Goal: Transaction & Acquisition: Obtain resource

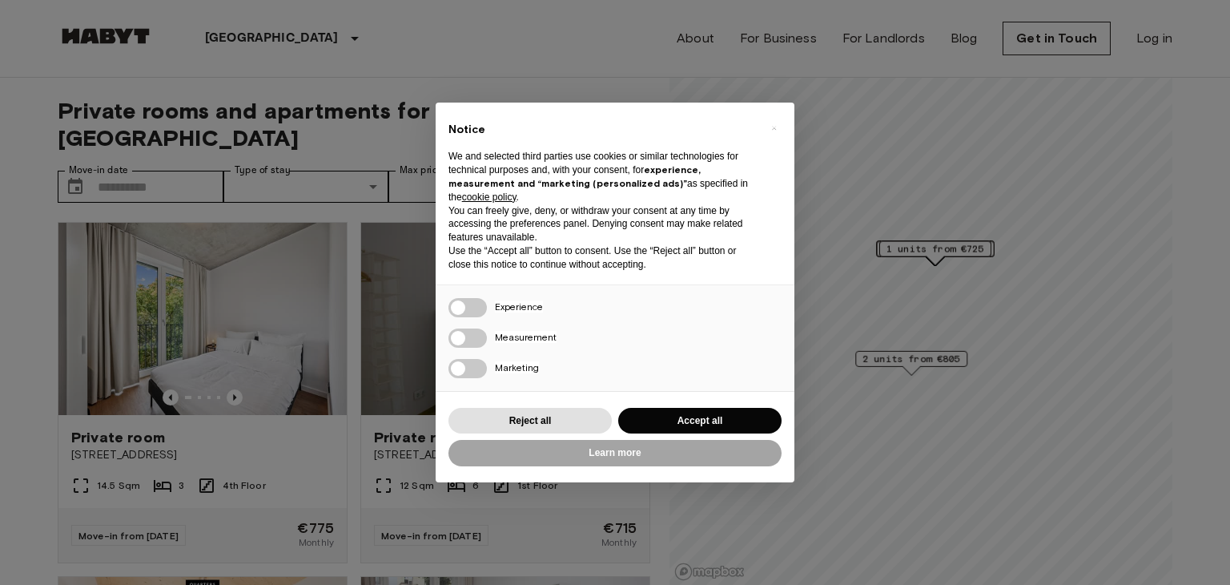
scroll to position [80, 0]
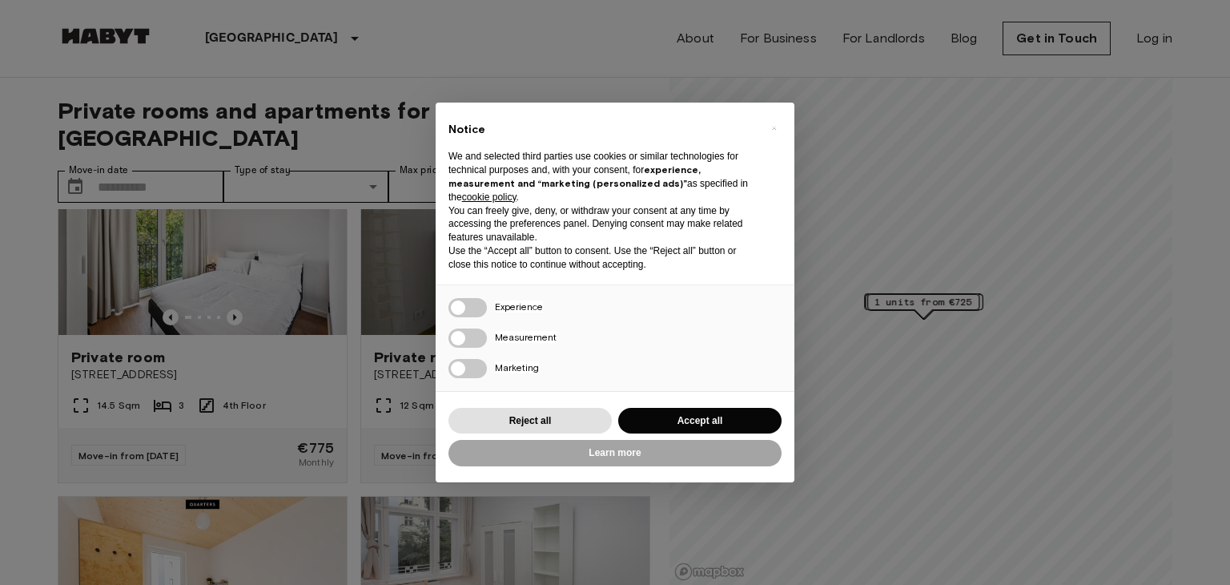
click at [362, 279] on div "× Notice We and selected third parties use cookies or similar technologies for …" at bounding box center [615, 292] width 1230 height 585
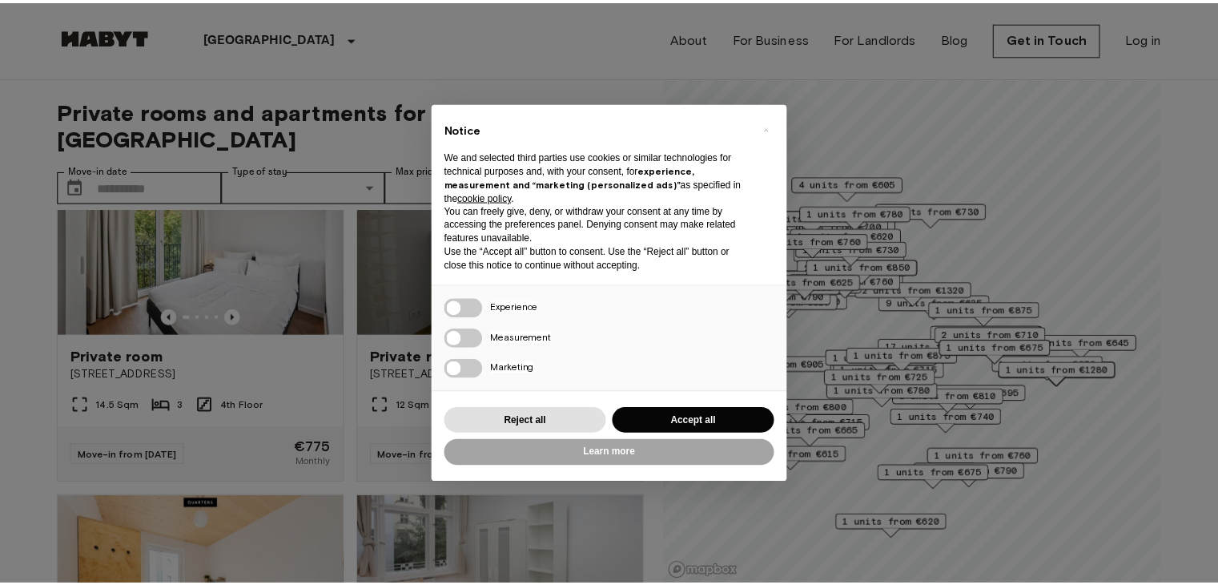
scroll to position [0, 0]
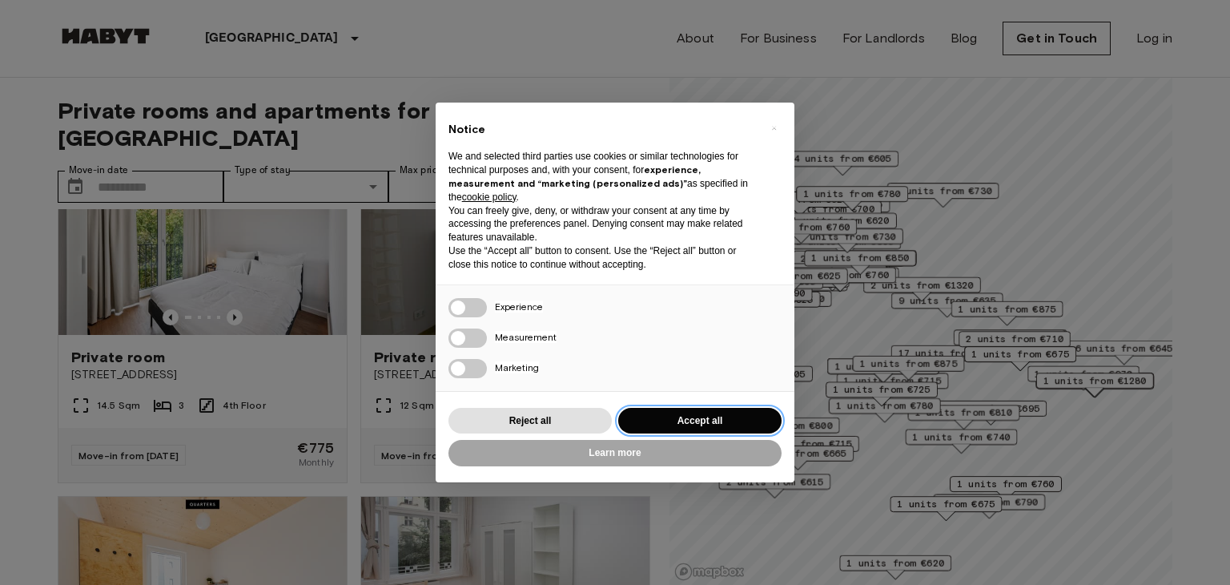
click at [716, 421] on button "Accept all" at bounding box center [699, 421] width 163 height 26
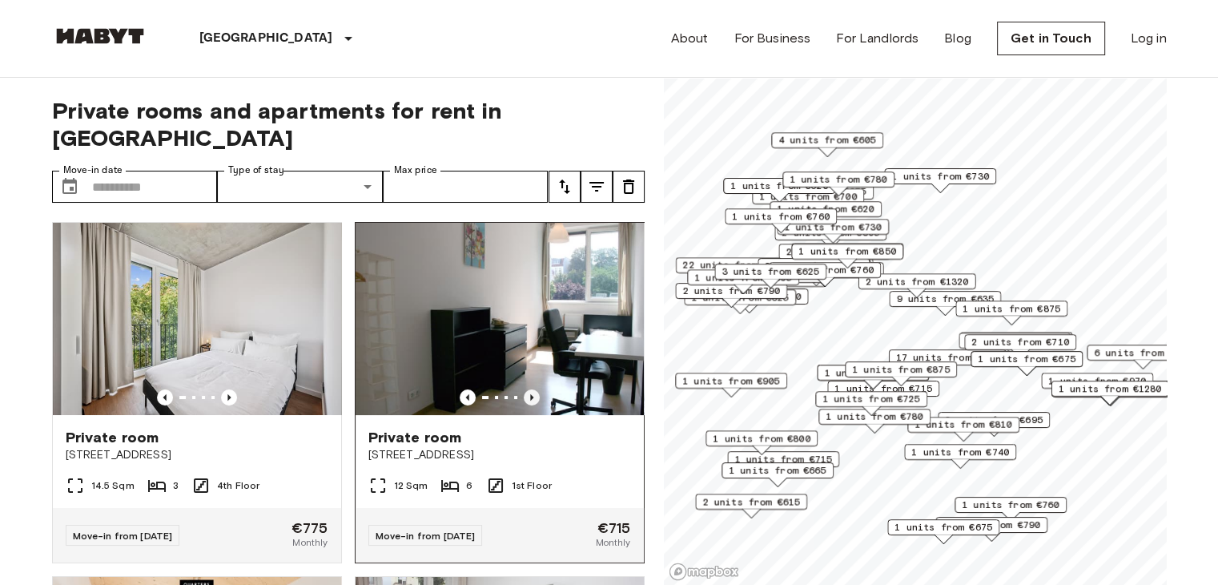
click at [524, 389] on icon "Previous image" at bounding box center [532, 397] width 16 height 16
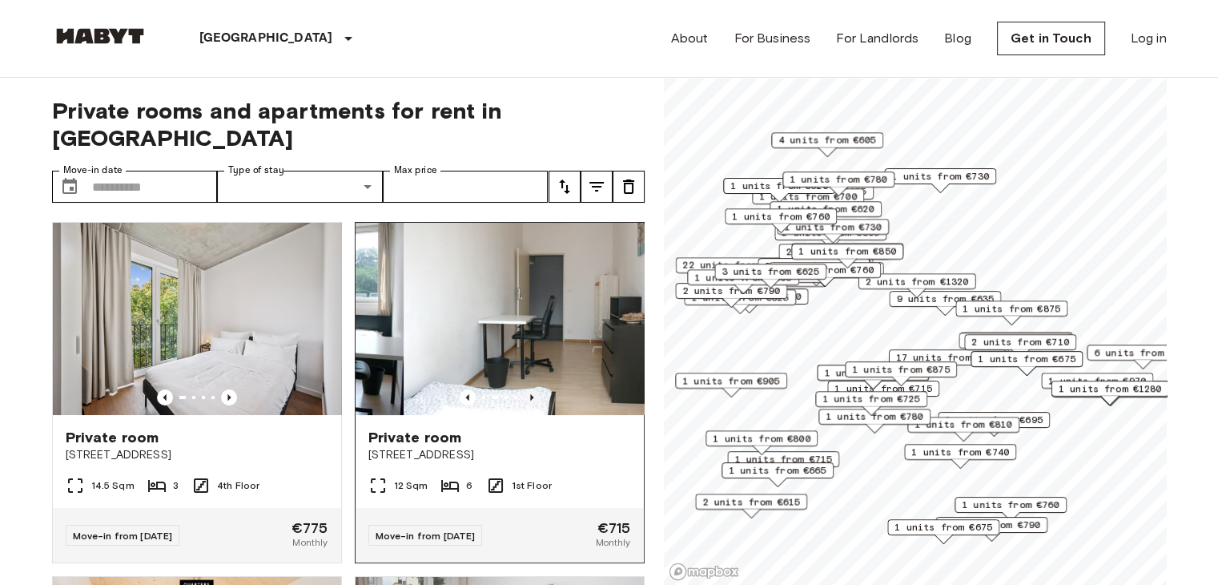
click at [524, 389] on icon "Previous image" at bounding box center [532, 397] width 16 height 16
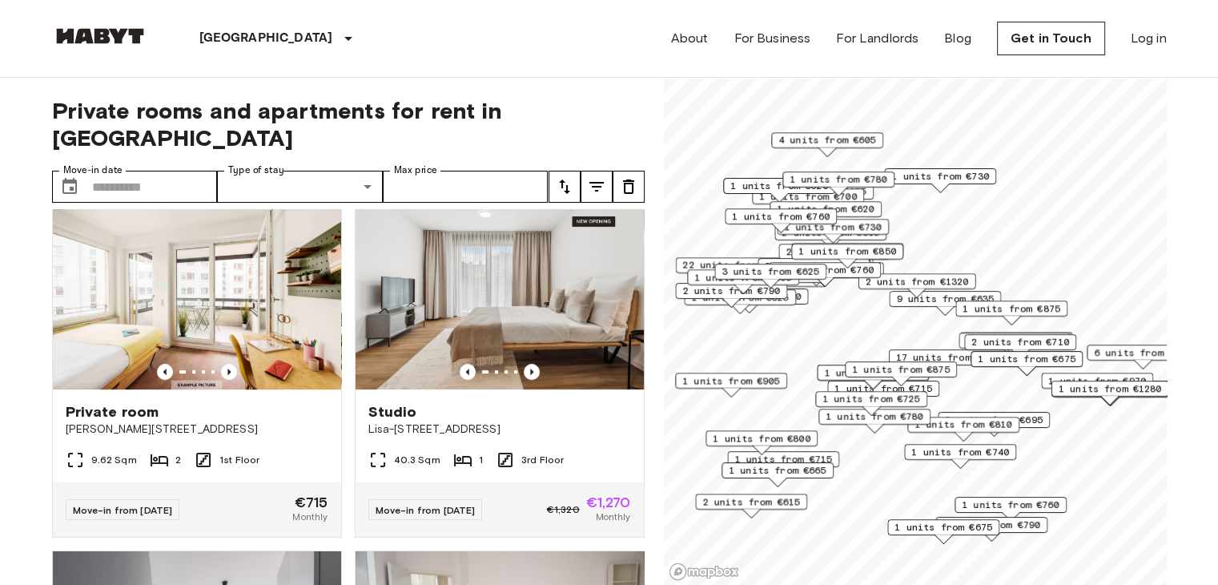
scroll to position [801, 0]
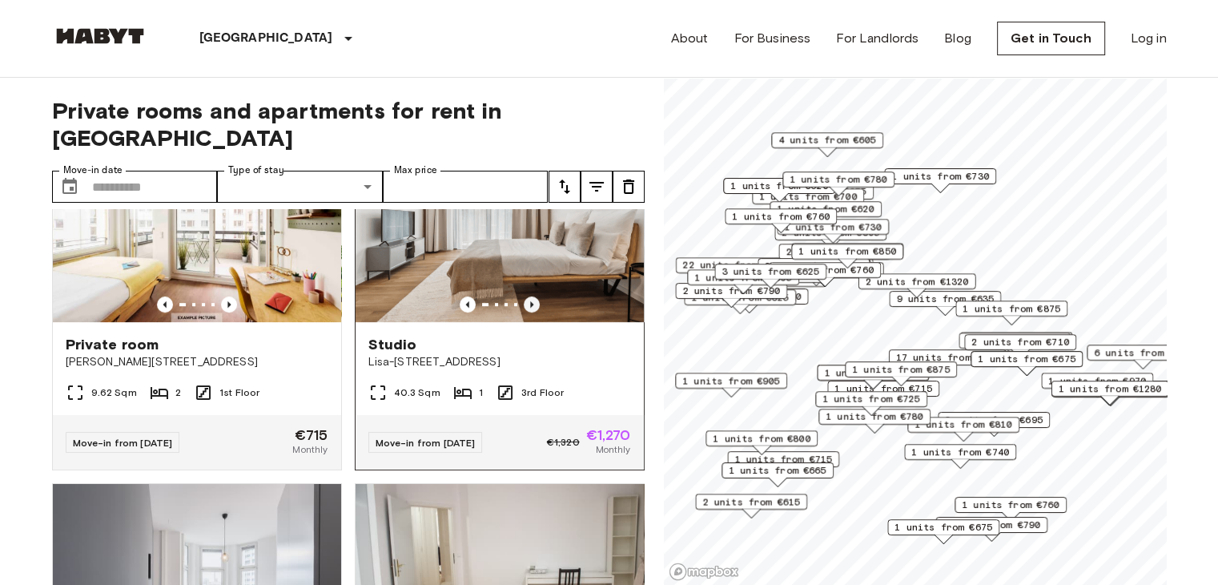
click at [524, 296] on icon "Previous image" at bounding box center [532, 304] width 16 height 16
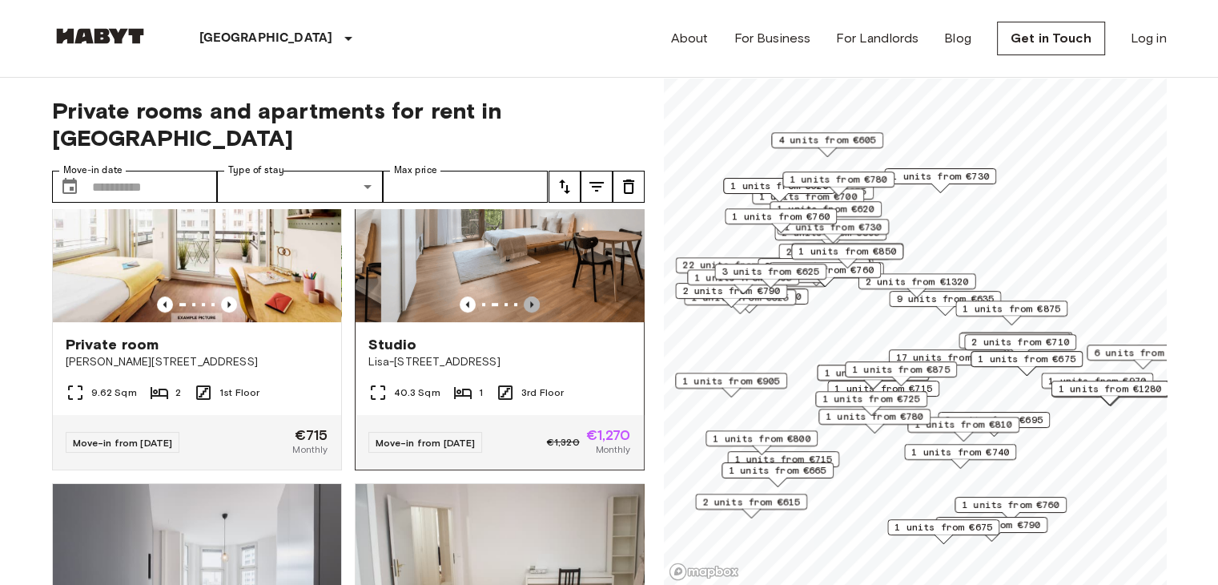
click at [524, 296] on icon "Previous image" at bounding box center [532, 304] width 16 height 16
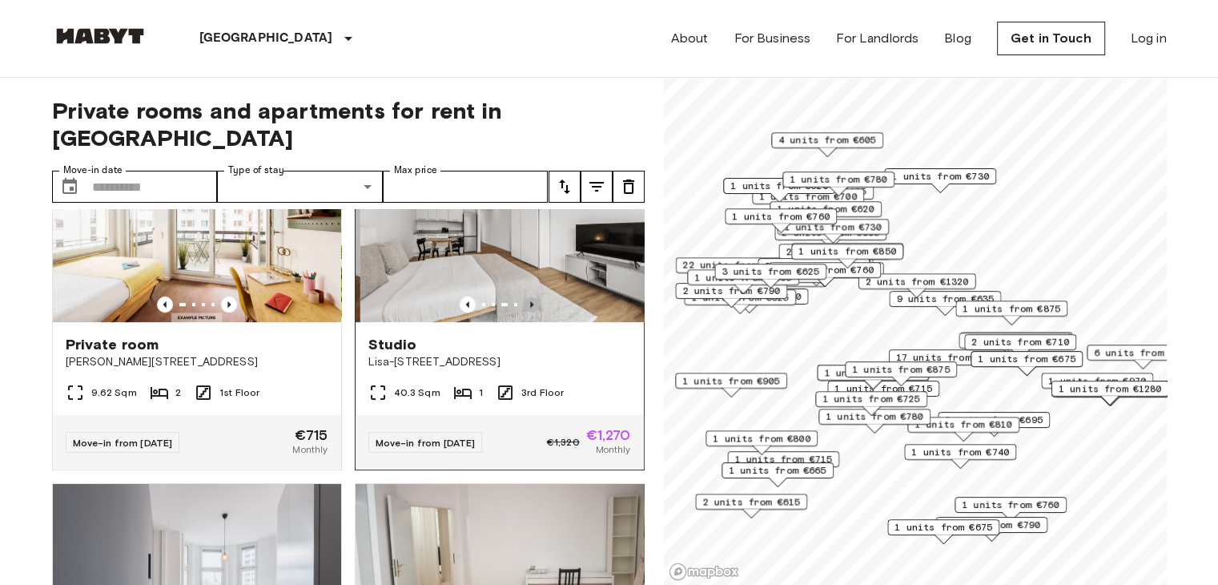
click at [524, 296] on icon "Previous image" at bounding box center [532, 304] width 16 height 16
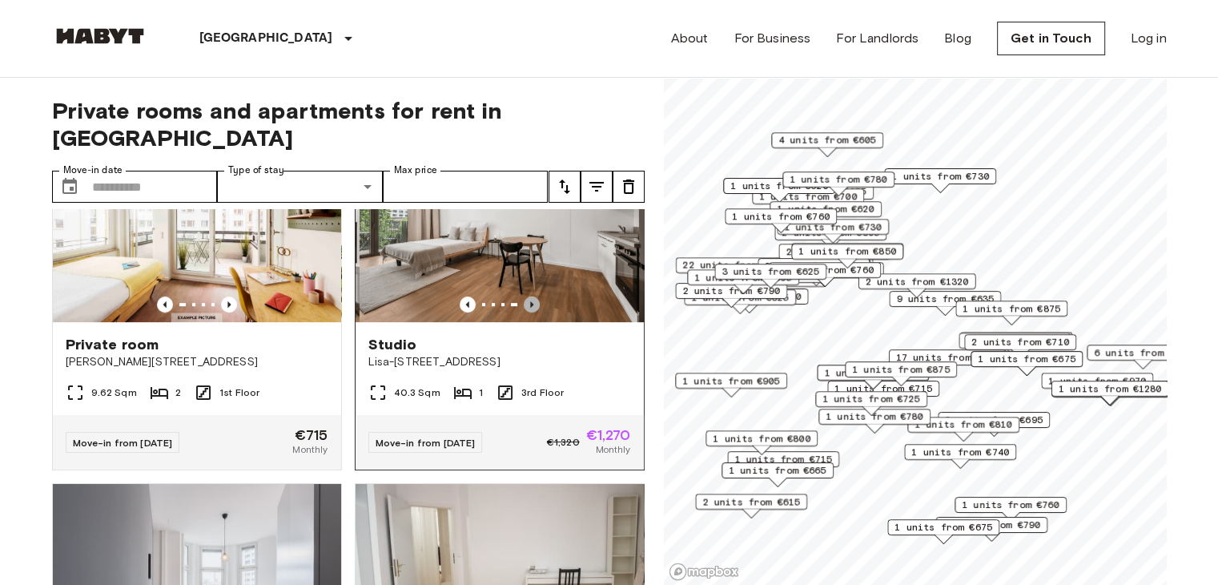
click at [524, 296] on icon "Previous image" at bounding box center [532, 304] width 16 height 16
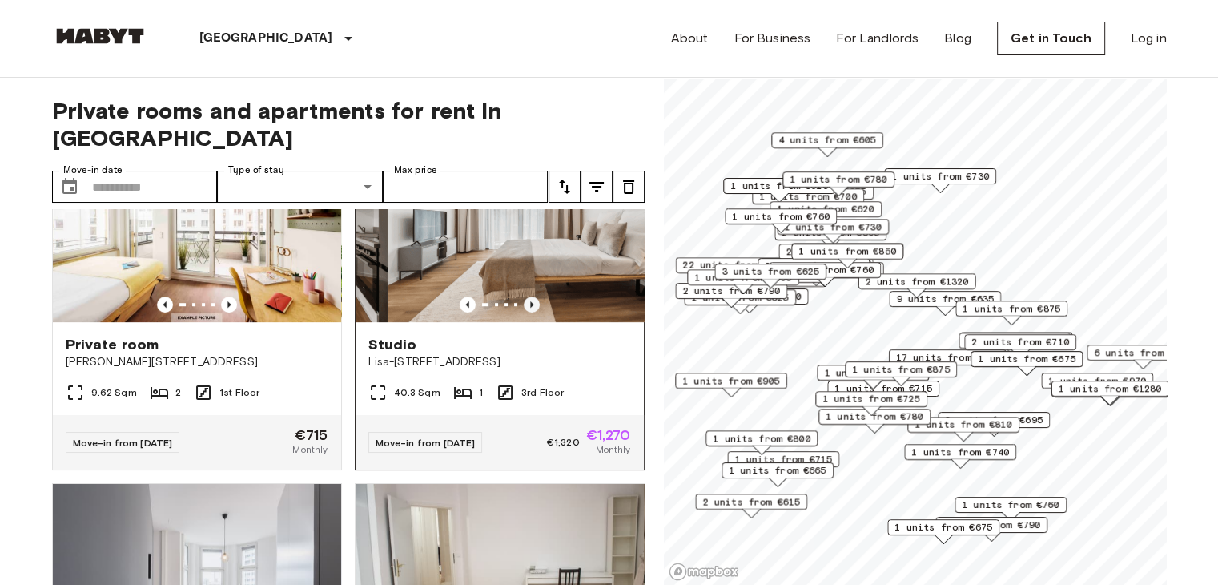
click at [524, 296] on icon "Previous image" at bounding box center [532, 304] width 16 height 16
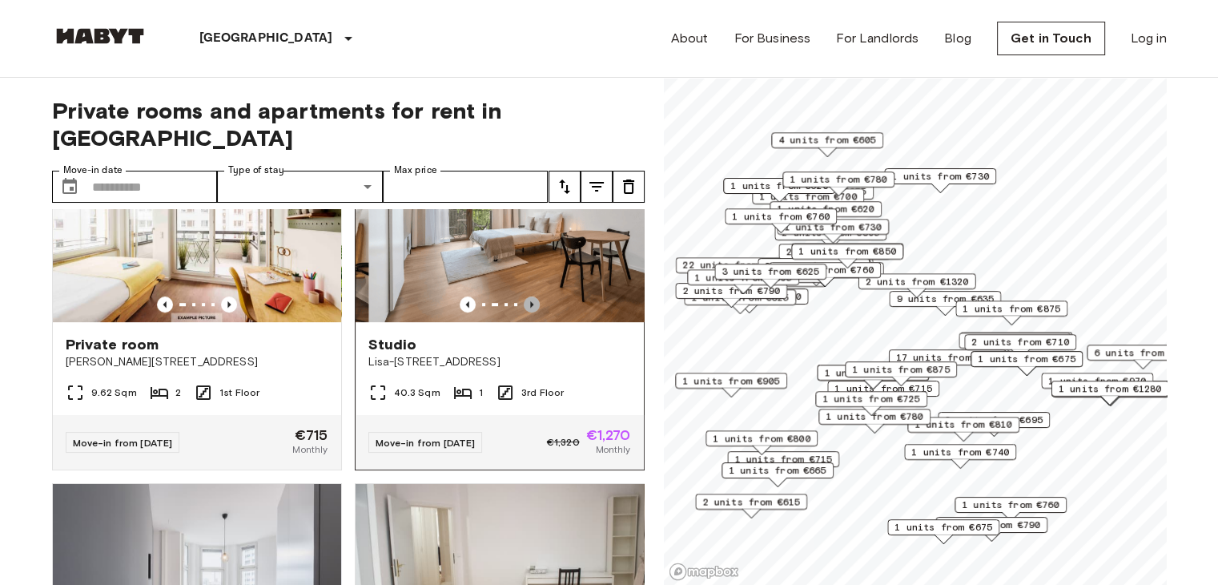
click at [524, 296] on icon "Previous image" at bounding box center [532, 304] width 16 height 16
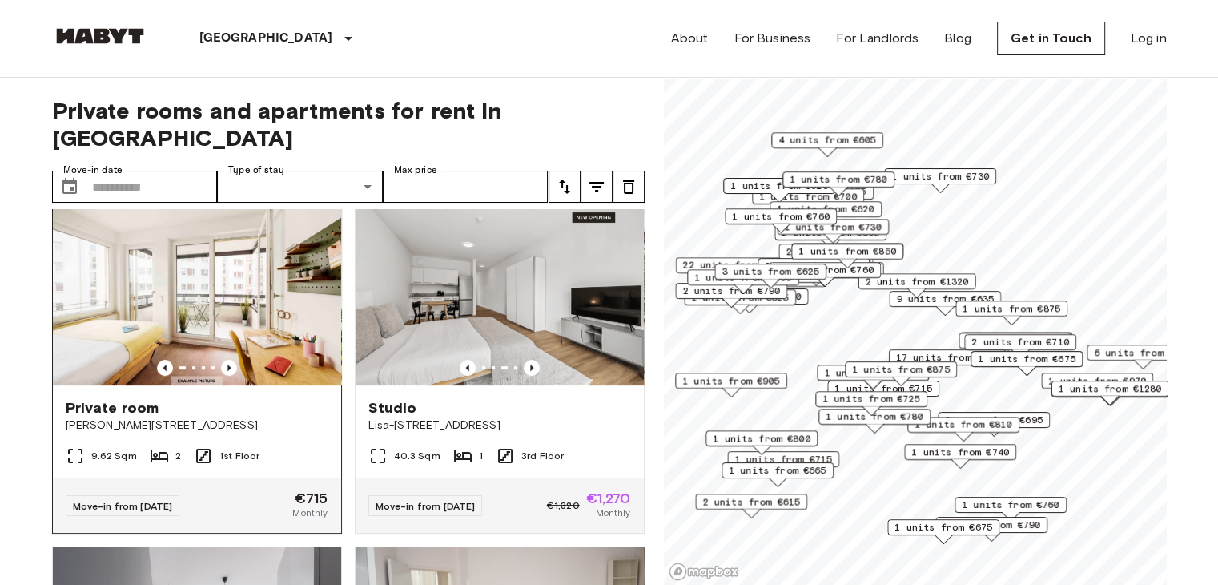
scroll to position [721, 0]
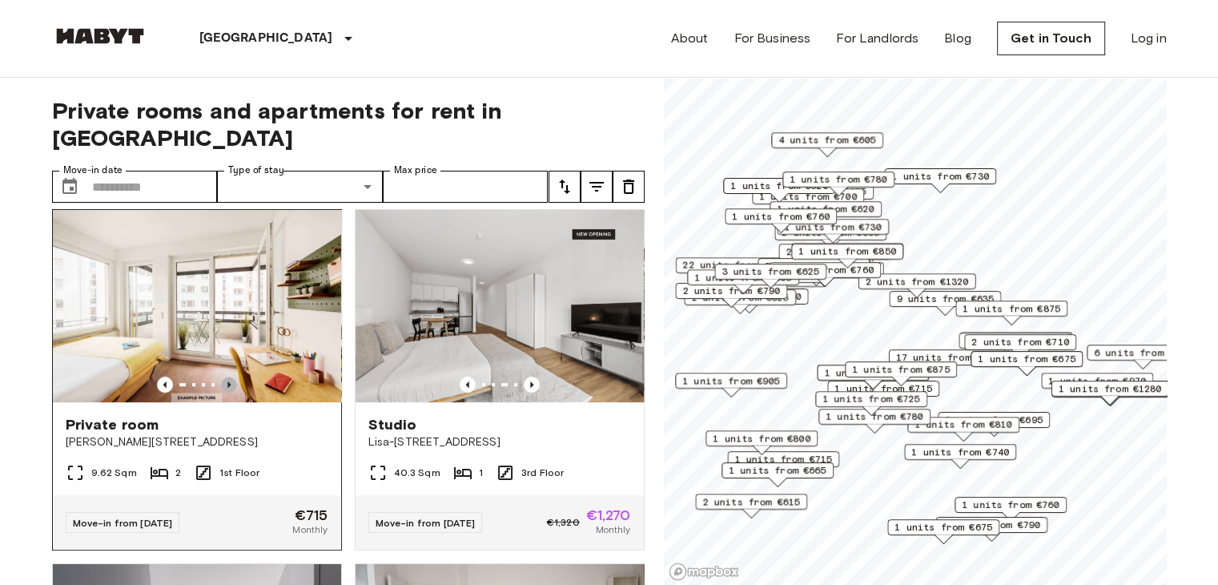
click at [224, 376] on icon "Previous image" at bounding box center [229, 384] width 16 height 16
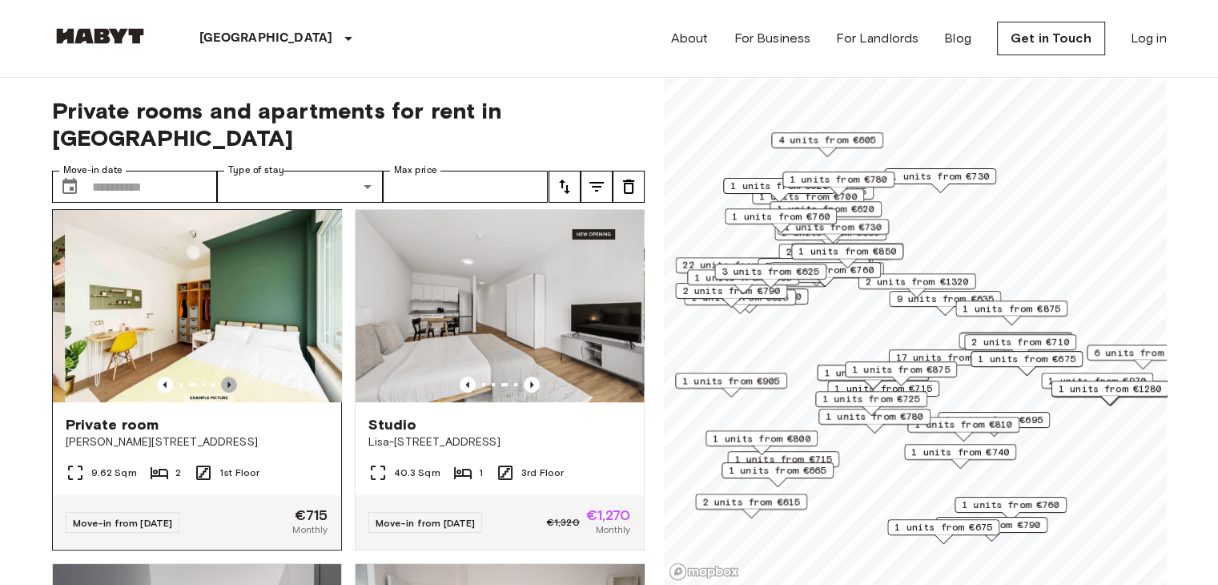
click at [226, 376] on icon "Previous image" at bounding box center [229, 384] width 16 height 16
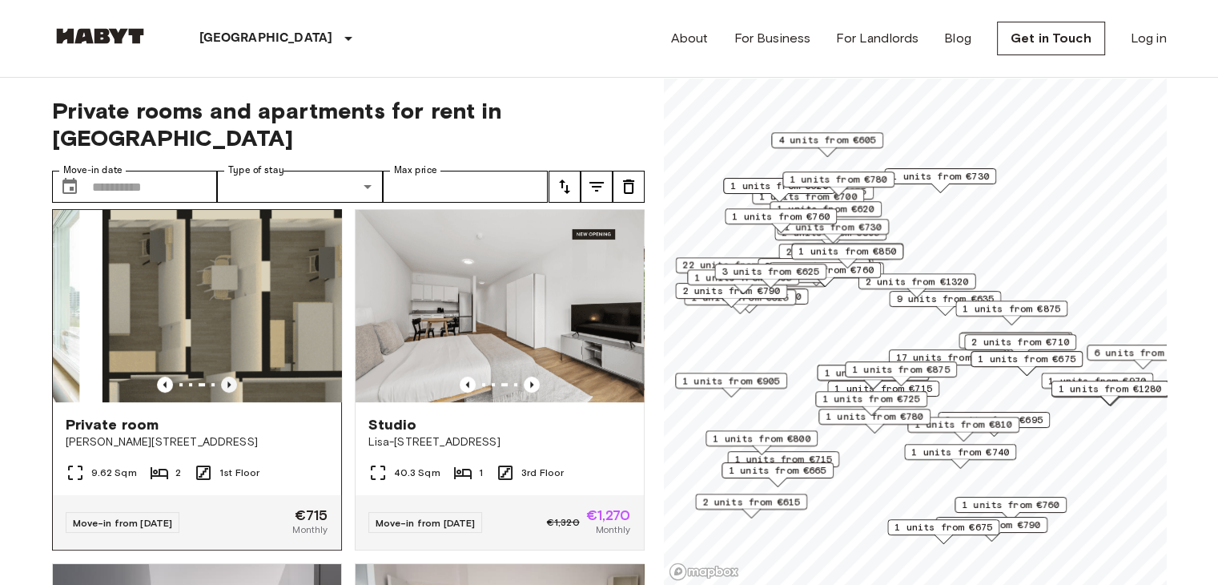
click at [226, 376] on icon "Previous image" at bounding box center [229, 384] width 16 height 16
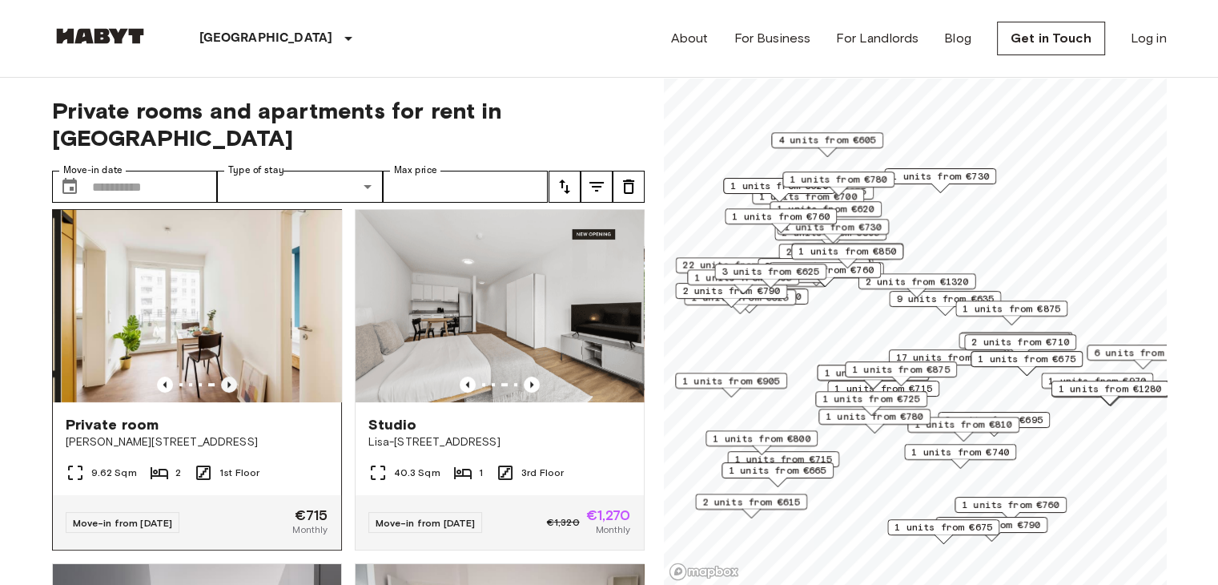
click at [226, 376] on icon "Previous image" at bounding box center [229, 384] width 16 height 16
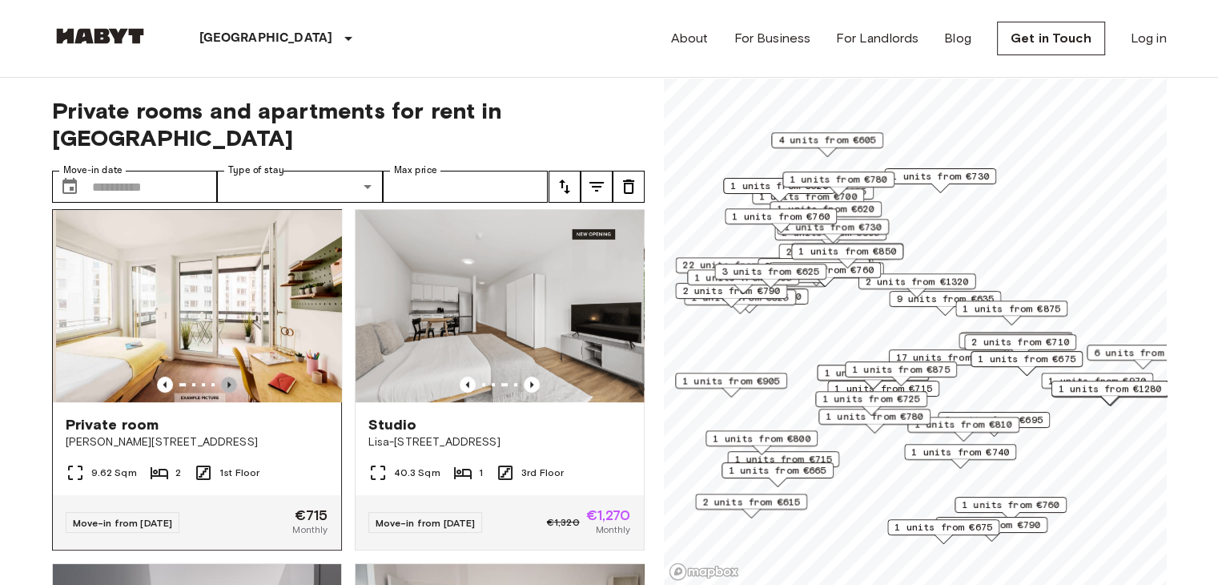
click at [227, 376] on icon "Previous image" at bounding box center [229, 384] width 16 height 16
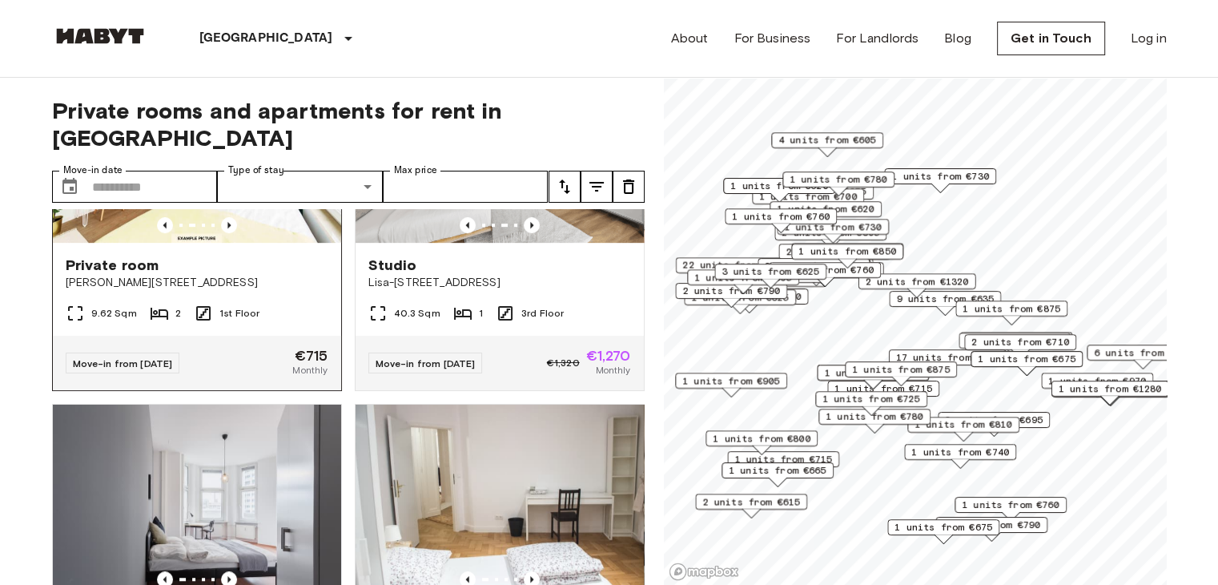
scroll to position [881, 0]
click at [296, 274] on span "[PERSON_NAME][STREET_ADDRESS]" at bounding box center [197, 282] width 263 height 16
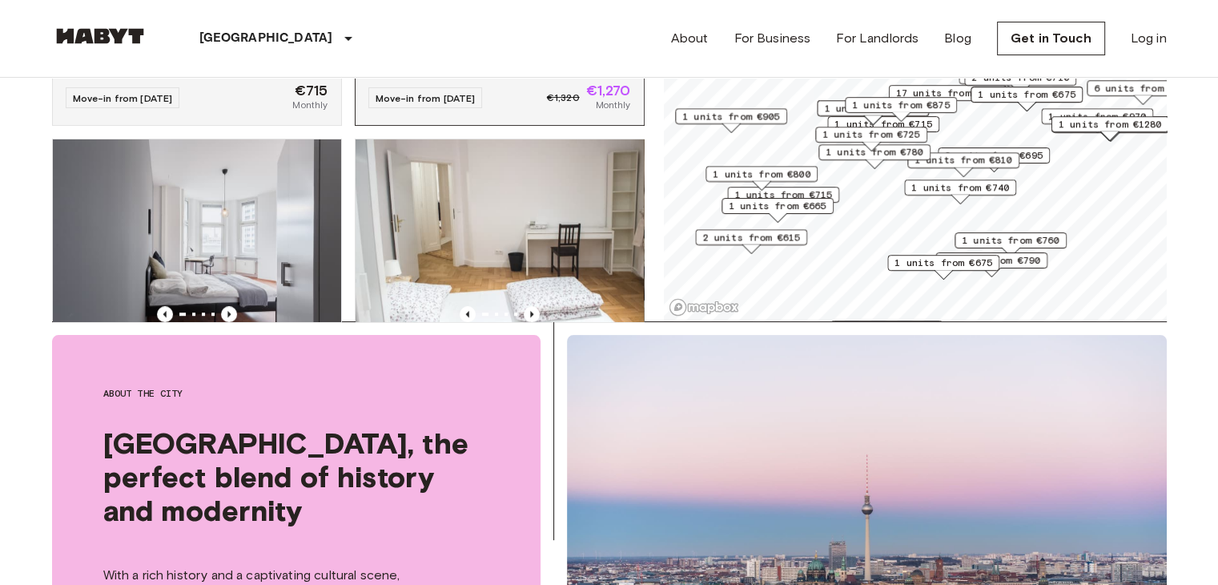
scroll to position [160, 0]
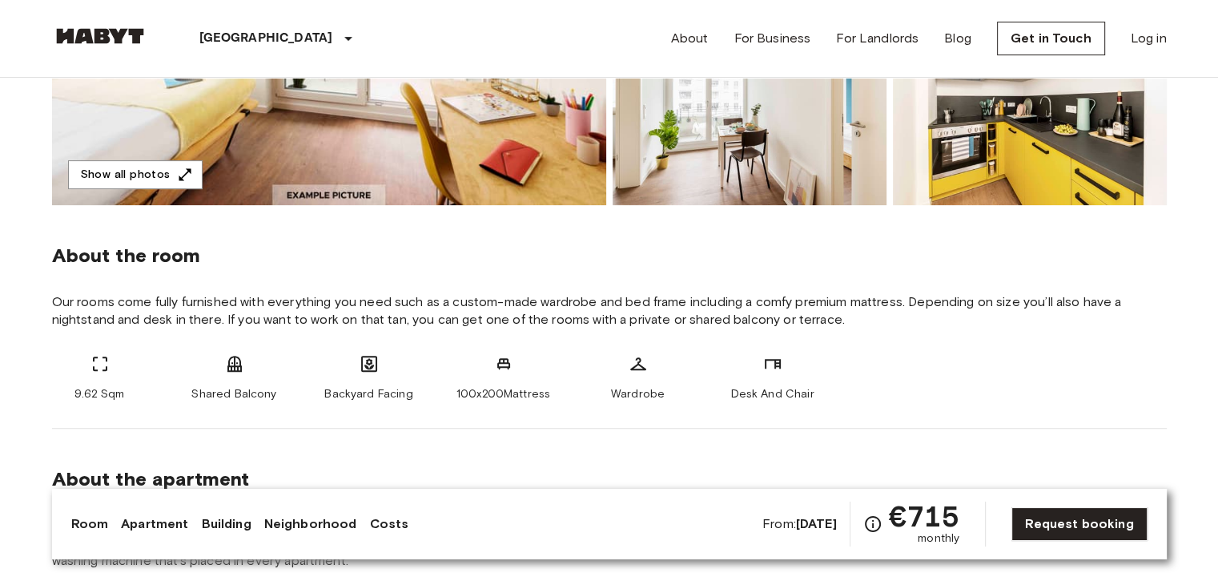
scroll to position [481, 0]
